Goal: Information Seeking & Learning: Find specific fact

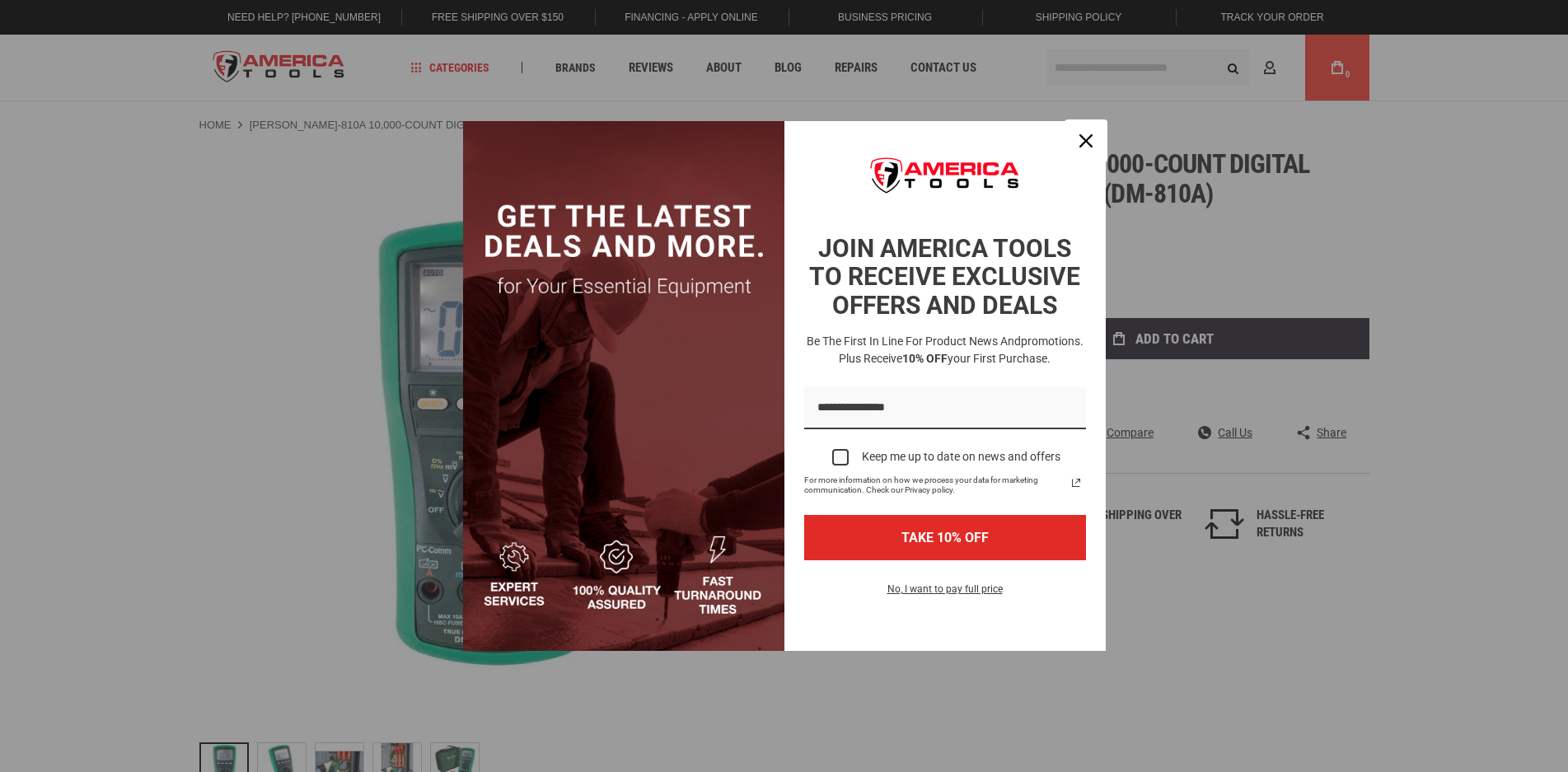
click at [1087, 134] on icon "close icon" at bounding box center [1085, 140] width 13 height 13
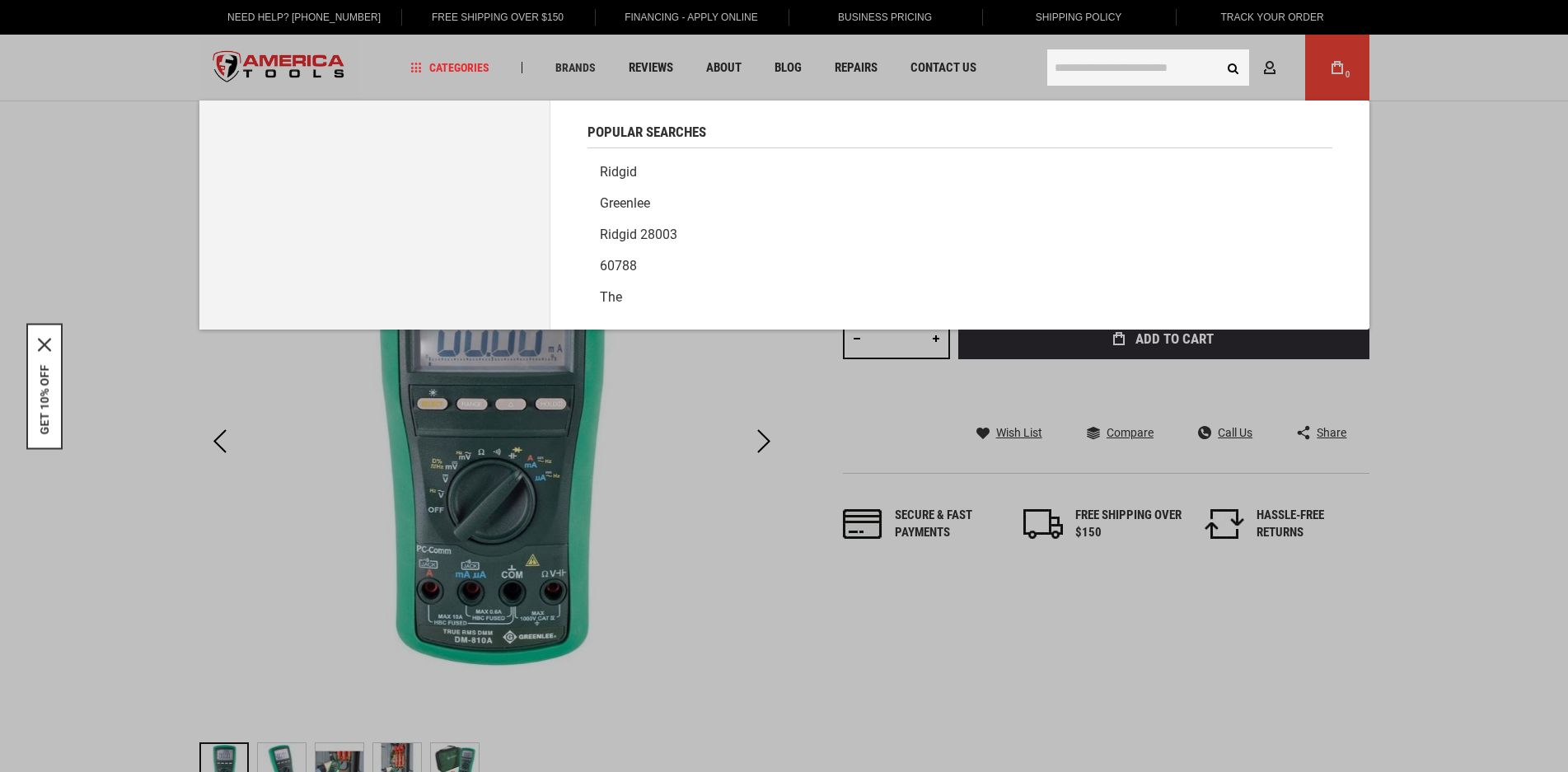
paste input "**********"
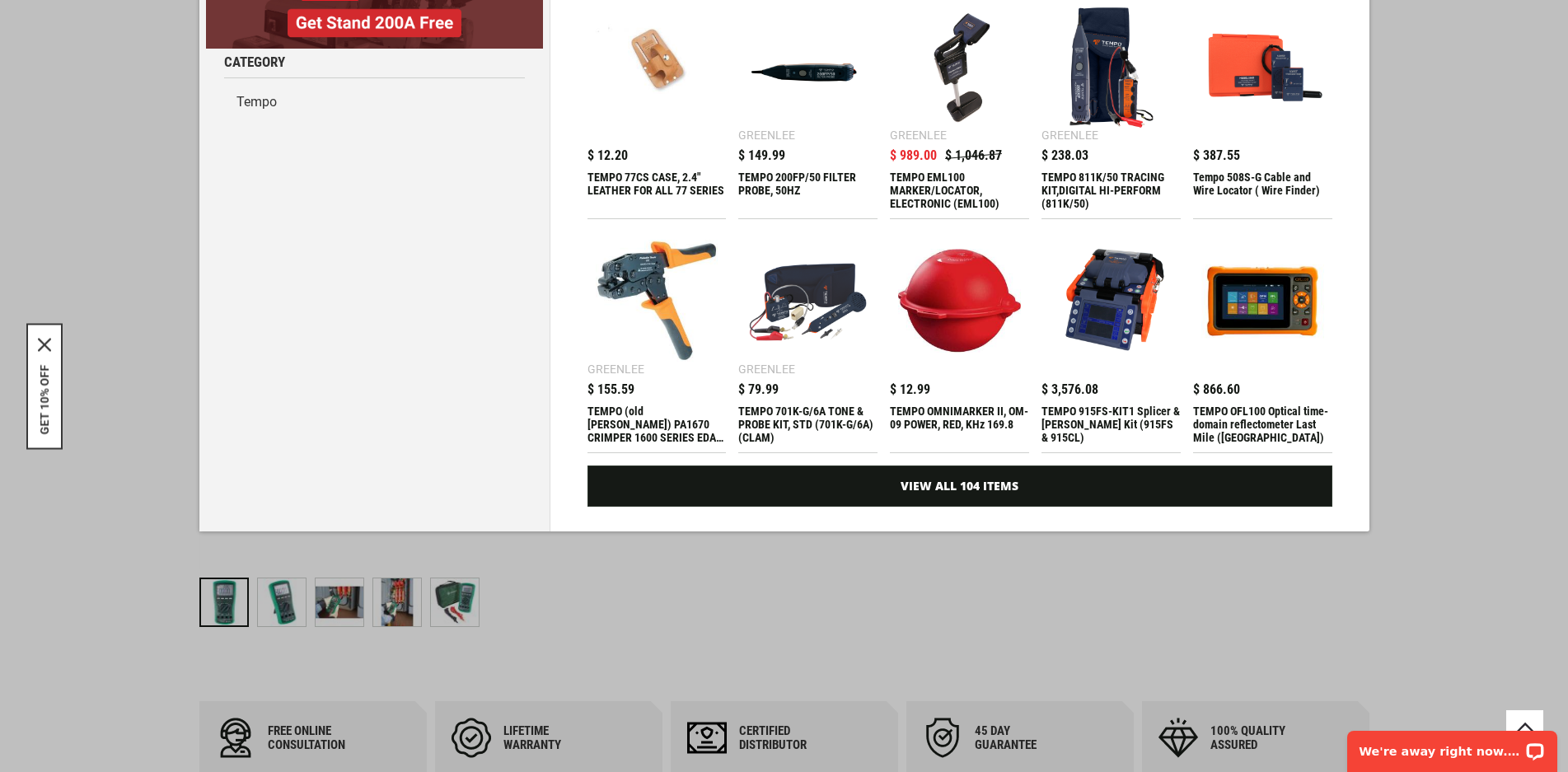
scroll to position [247, 0]
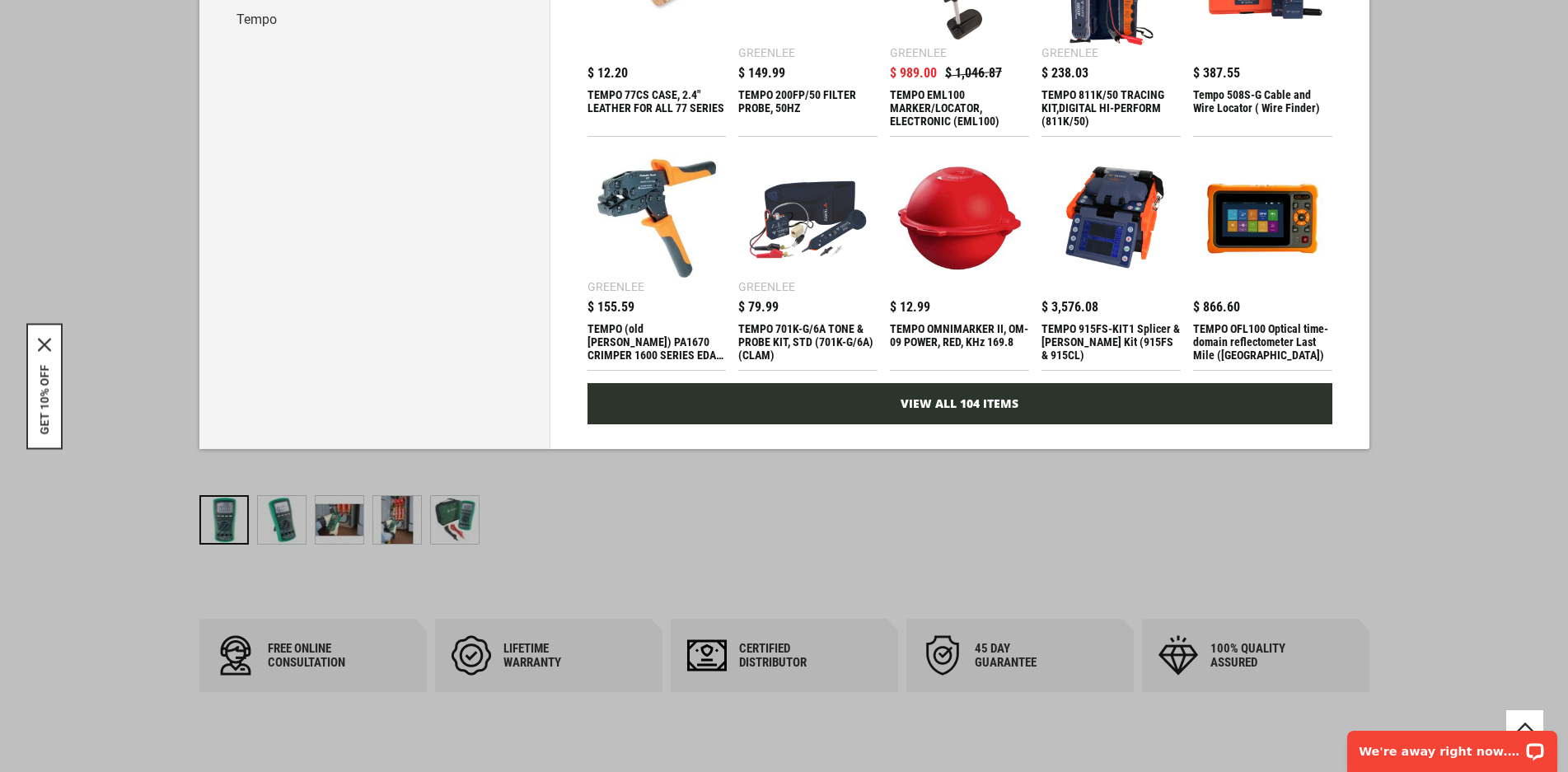
type input "**********"
click at [952, 401] on link "View All 104 Items" at bounding box center [960, 403] width 745 height 41
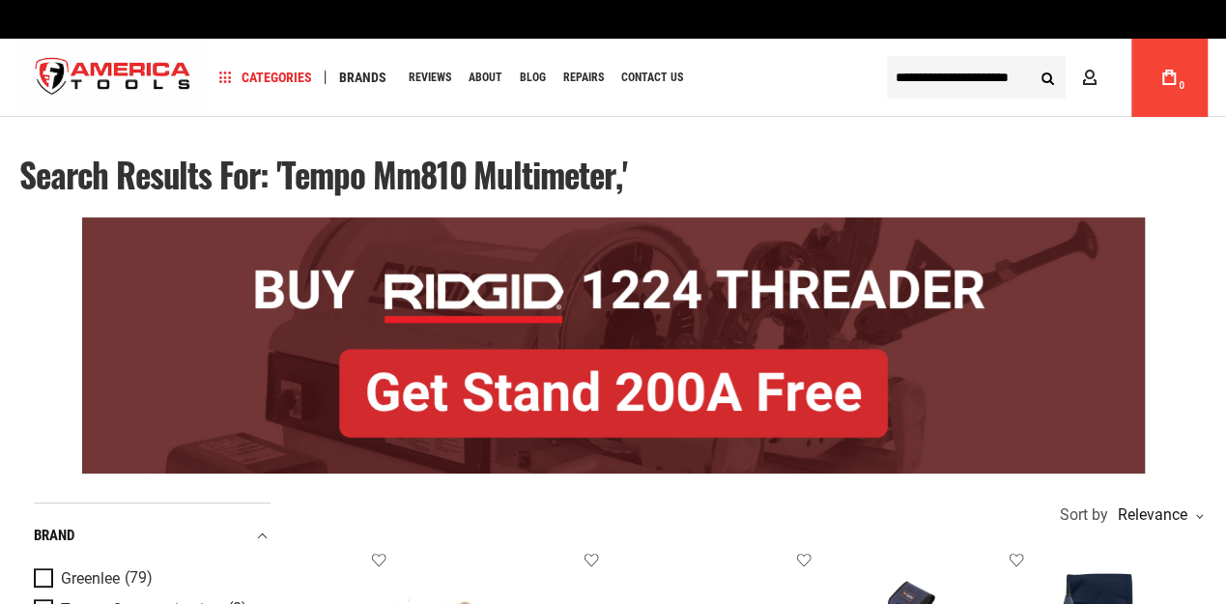
drag, startPoint x: 0, startPoint y: 0, endPoint x: 889, endPoint y: 151, distance: 901.3
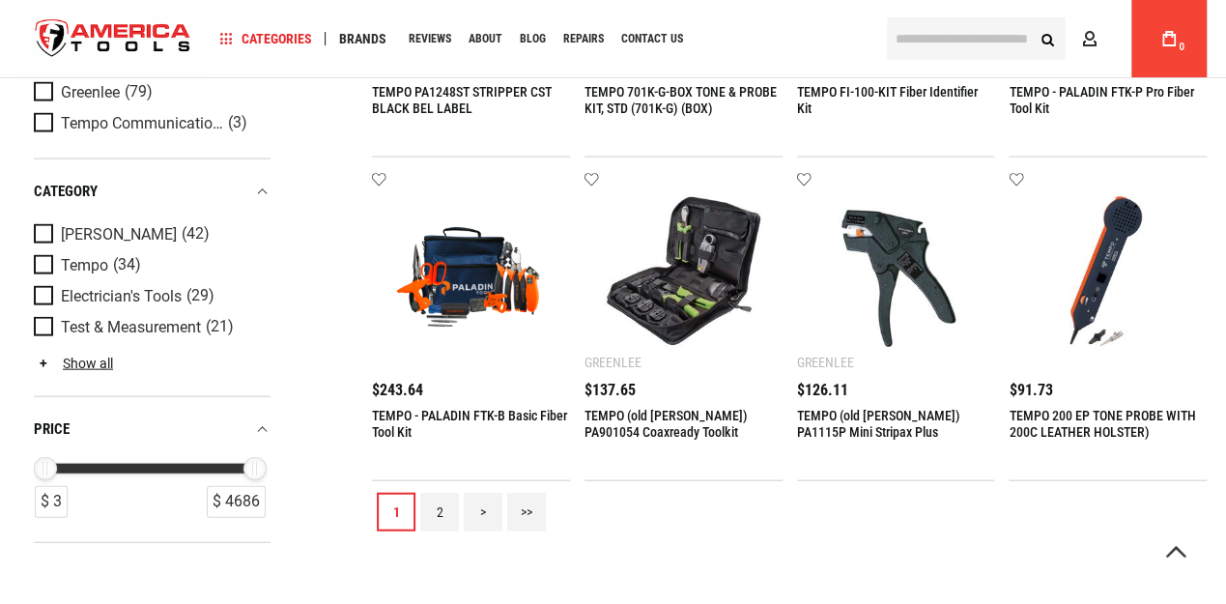
scroll to position [2189, 0]
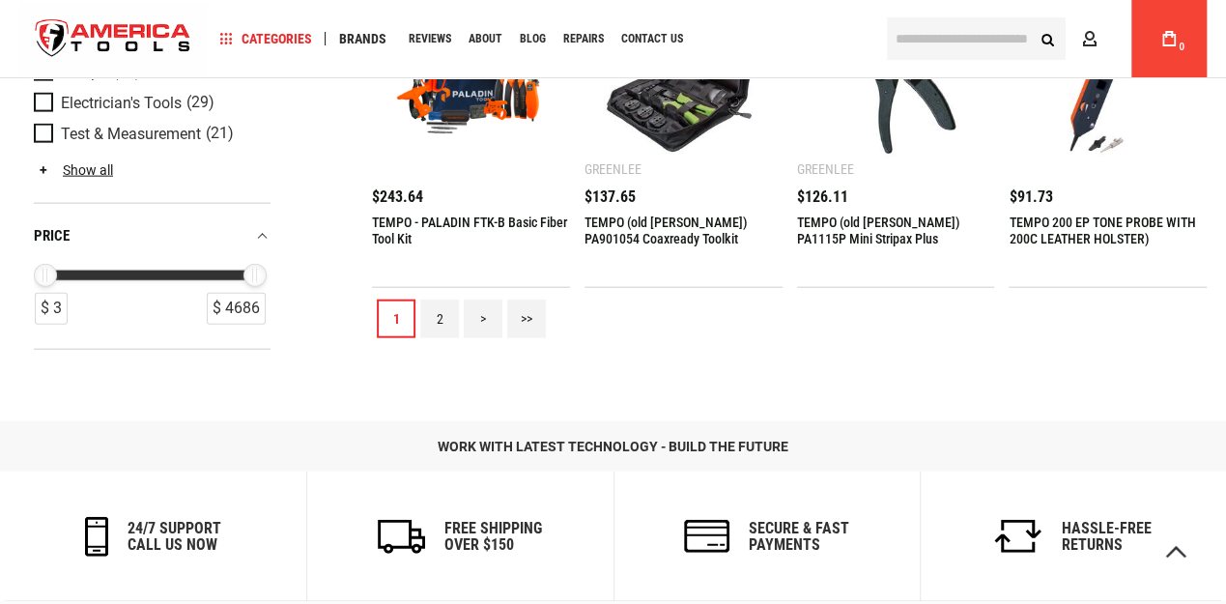
click at [439, 314] on link "2" at bounding box center [439, 318] width 39 height 39
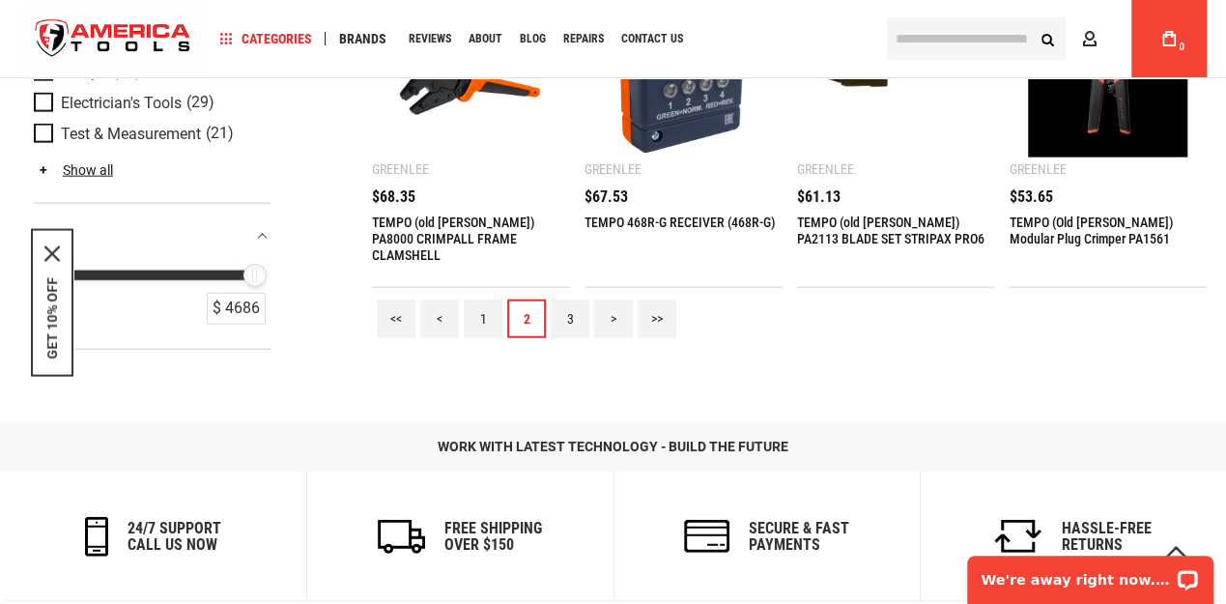
scroll to position [0, 0]
click at [570, 313] on link "3" at bounding box center [570, 318] width 39 height 39
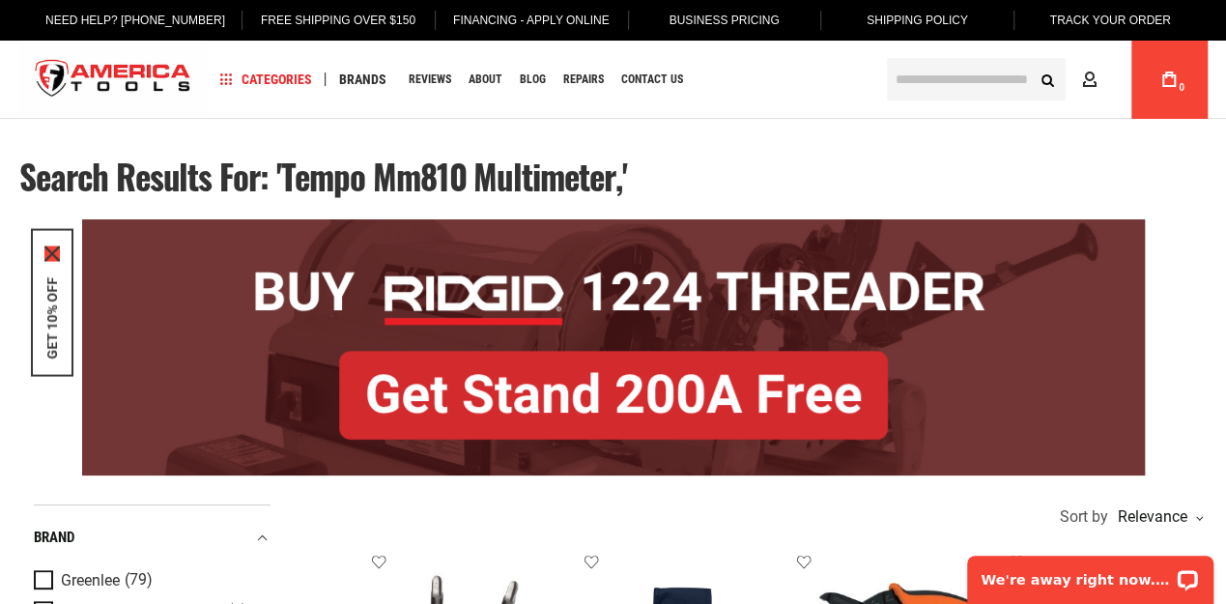
click at [54, 254] on icon "close icon" at bounding box center [51, 252] width 15 height 15
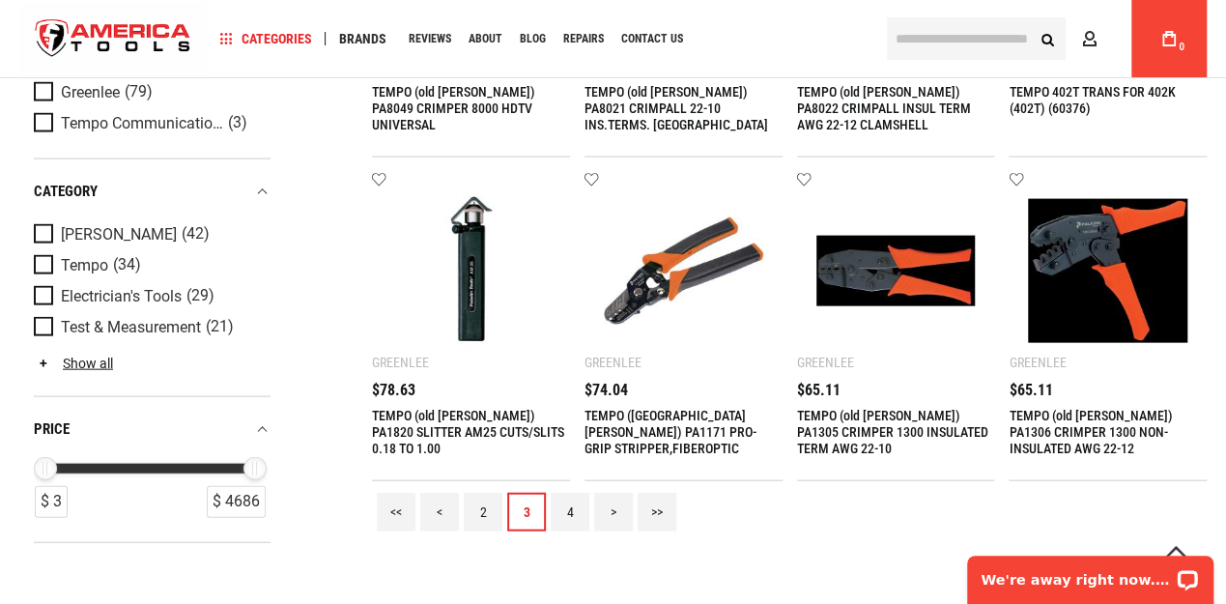
scroll to position [2189, 0]
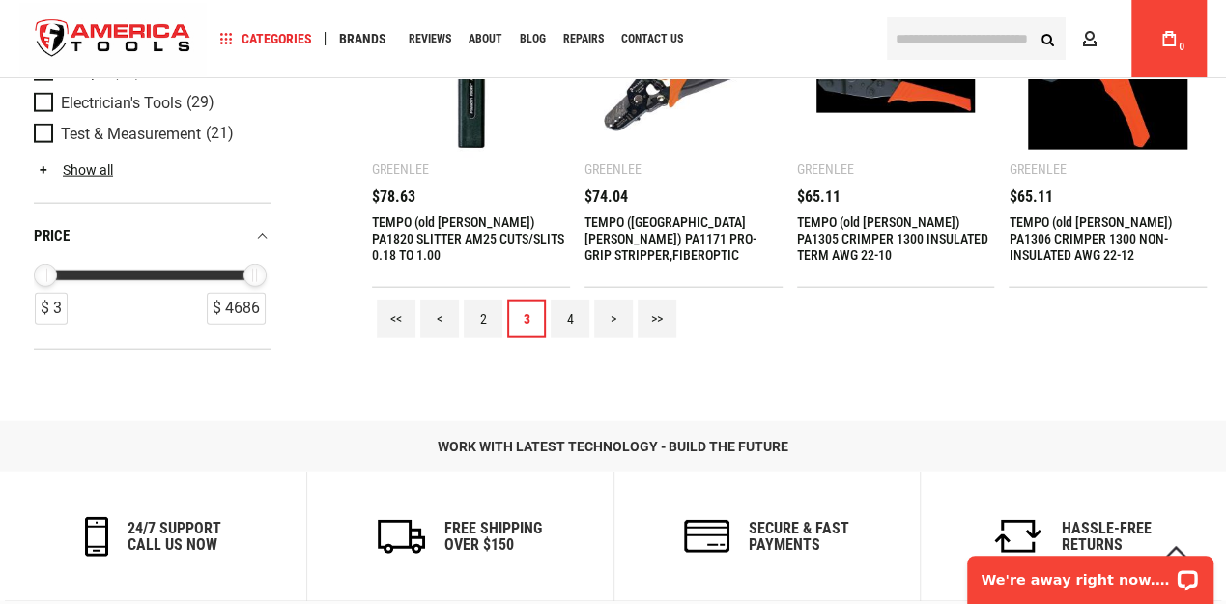
click at [572, 314] on link "4" at bounding box center [570, 318] width 39 height 39
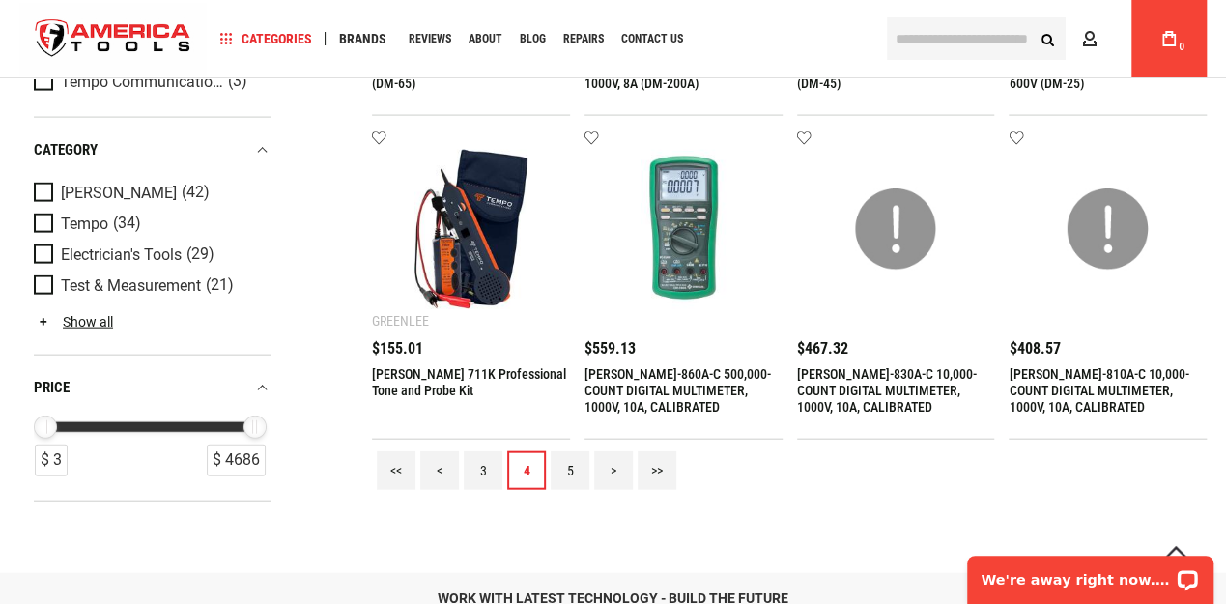
scroll to position [2060, 0]
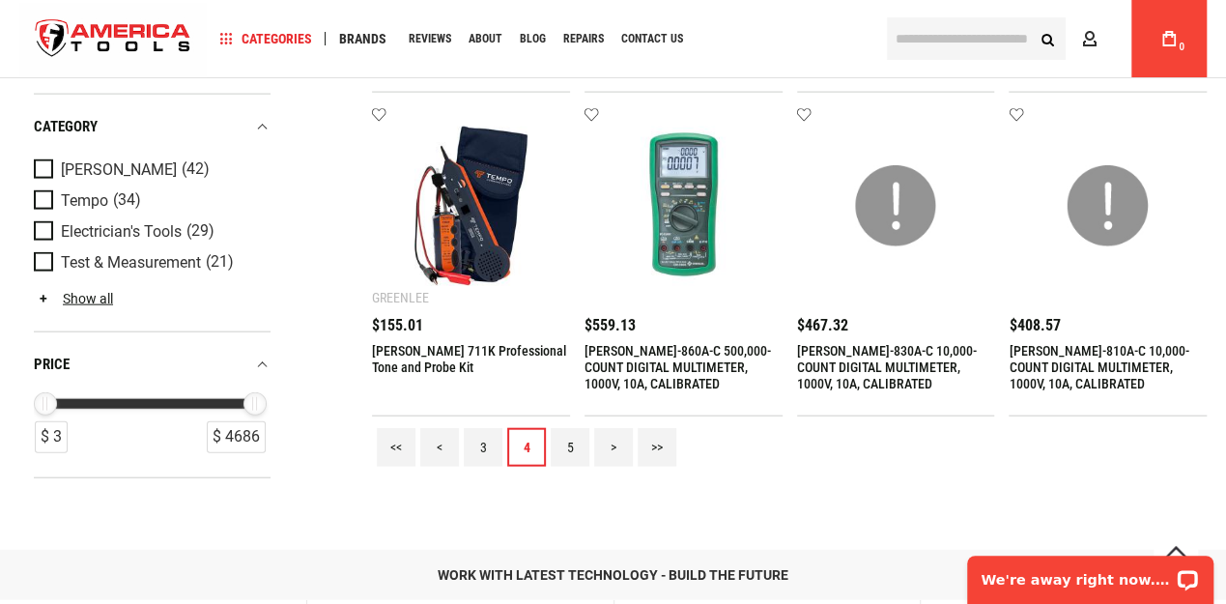
click at [565, 444] on link "5" at bounding box center [570, 447] width 39 height 39
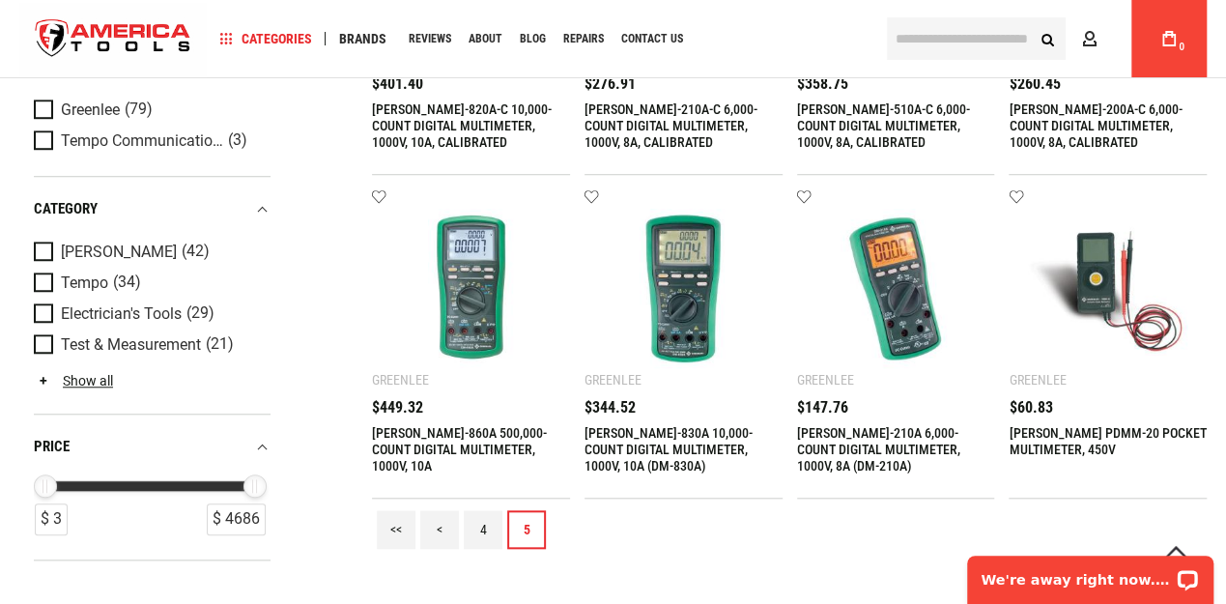
scroll to position [708, 0]
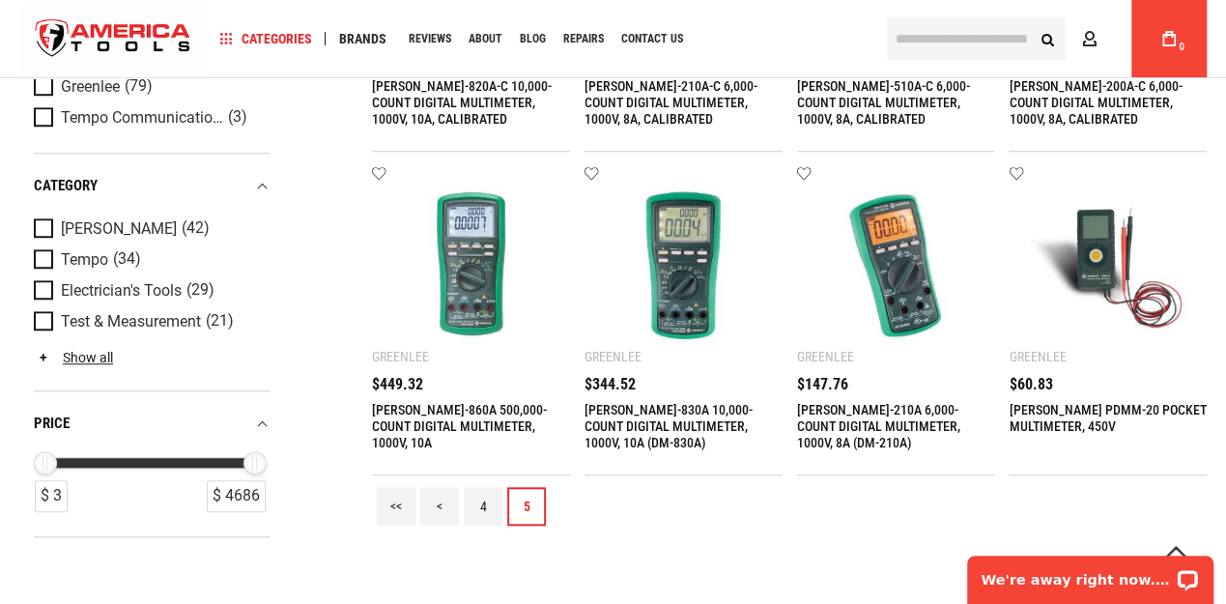
click at [477, 284] on img at bounding box center [470, 264] width 159 height 159
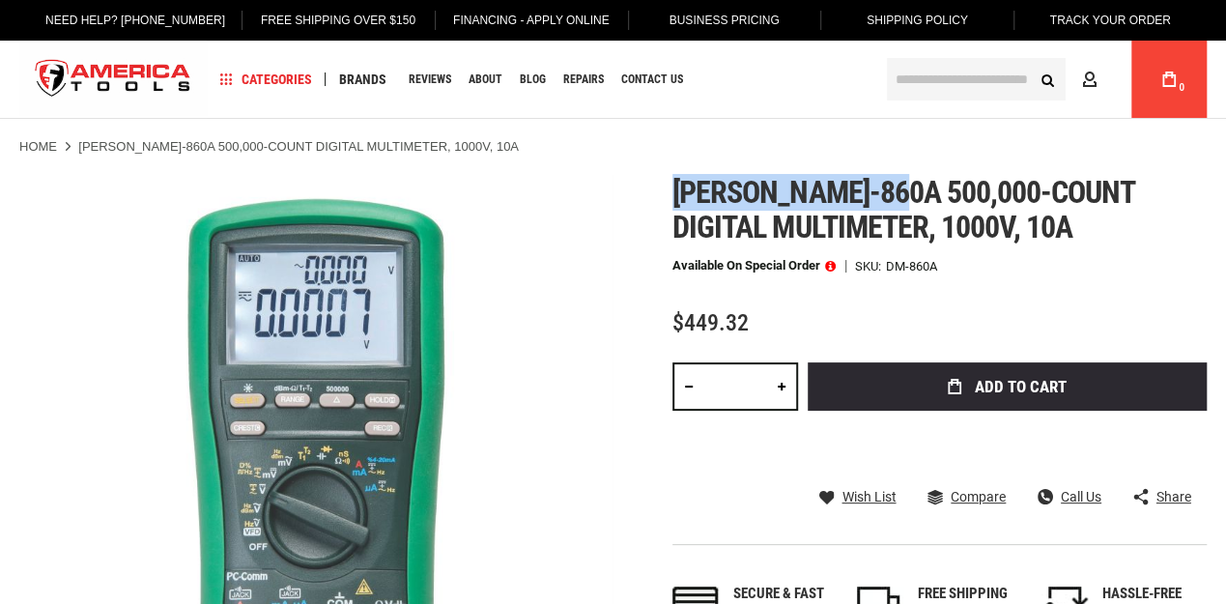
drag, startPoint x: 678, startPoint y: 188, endPoint x: 911, endPoint y: 200, distance: 233.1
click at [911, 200] on span "[PERSON_NAME]-860a 500,000-count digital multimeter, 1000v, 10a" at bounding box center [903, 209] width 462 height 71
copy span "[PERSON_NAME]-860a"
